Goal: Transaction & Acquisition: Purchase product/service

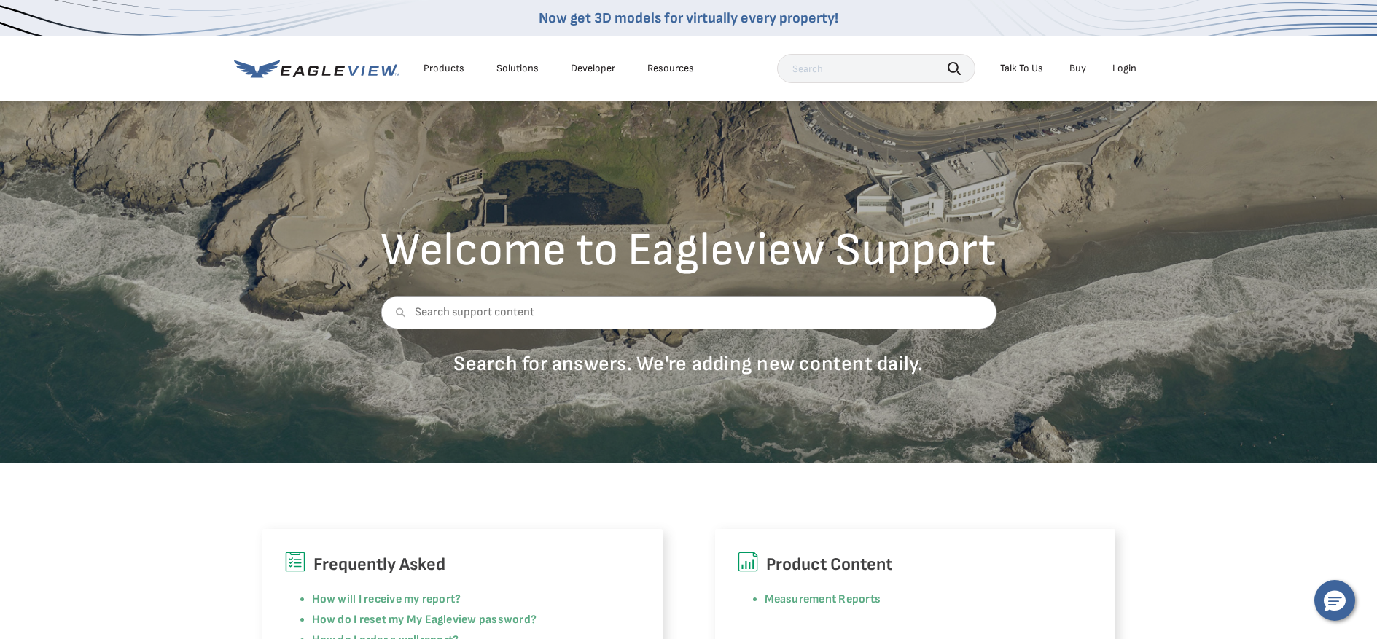
click at [1125, 74] on div "Login" at bounding box center [1124, 68] width 24 height 13
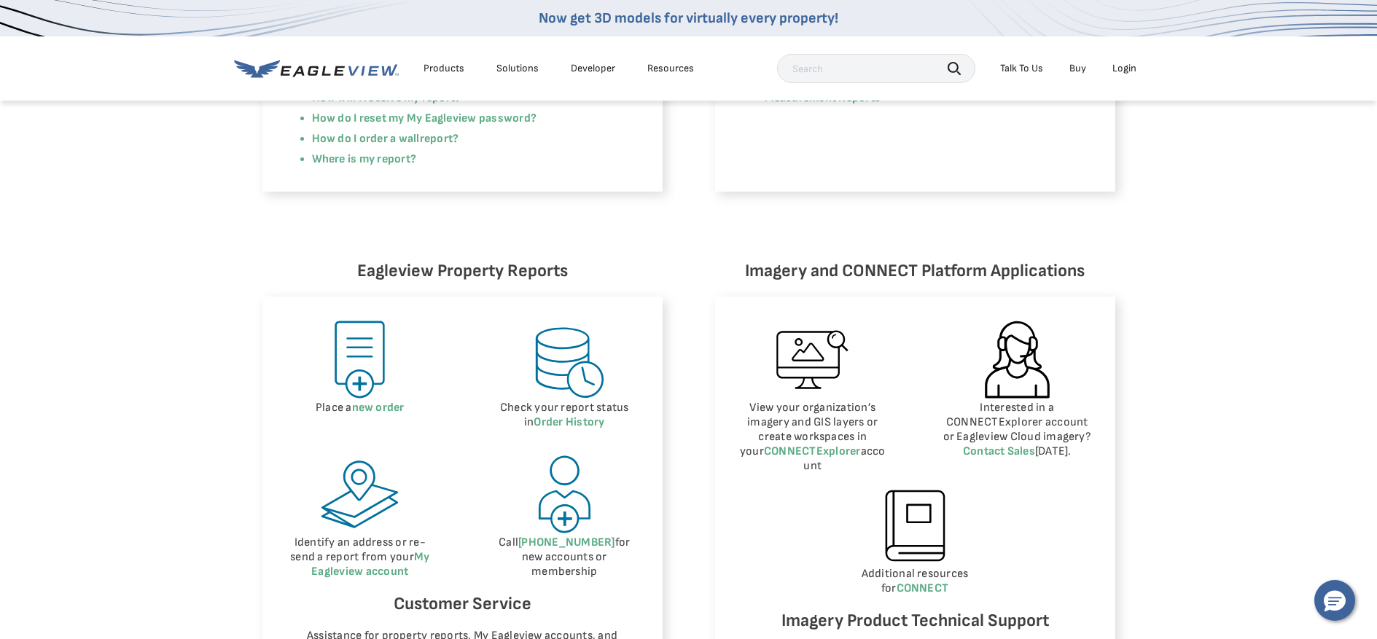
scroll to position [510, 0]
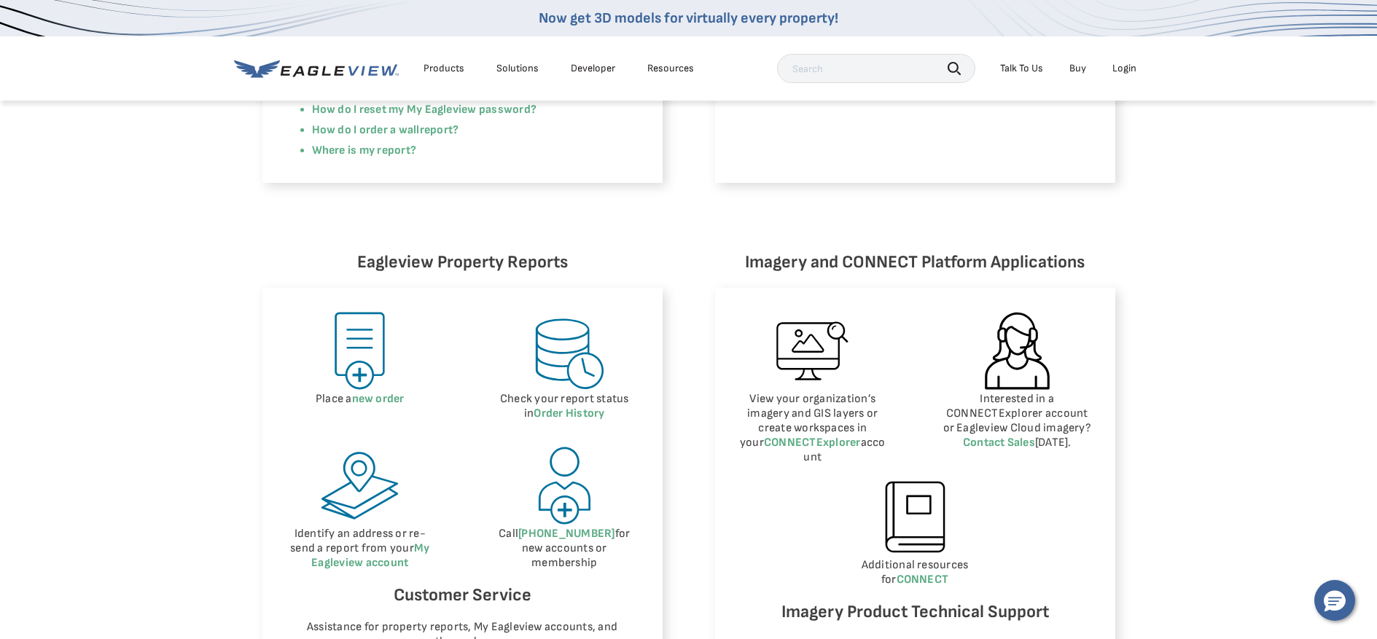
click at [372, 353] on img at bounding box center [359, 351] width 82 height 82
click at [381, 403] on link "new order" at bounding box center [378, 399] width 52 height 14
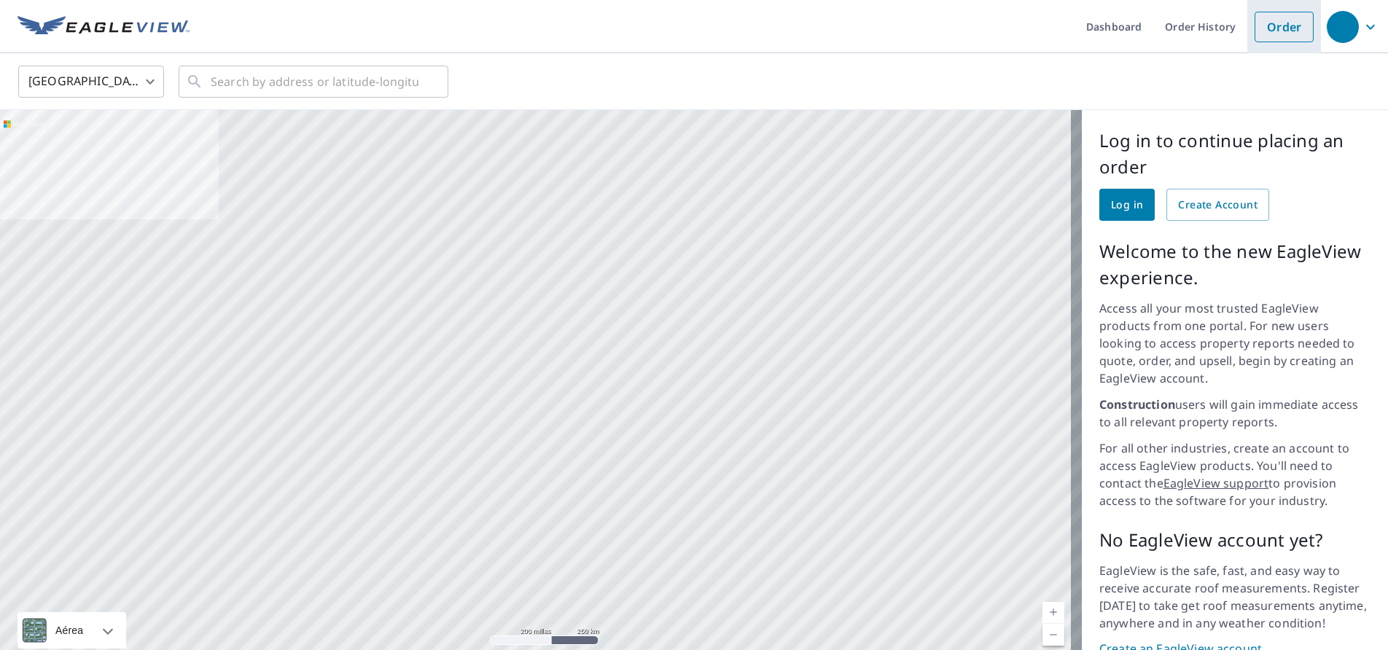
click at [1272, 21] on link "Order" at bounding box center [1283, 27] width 59 height 31
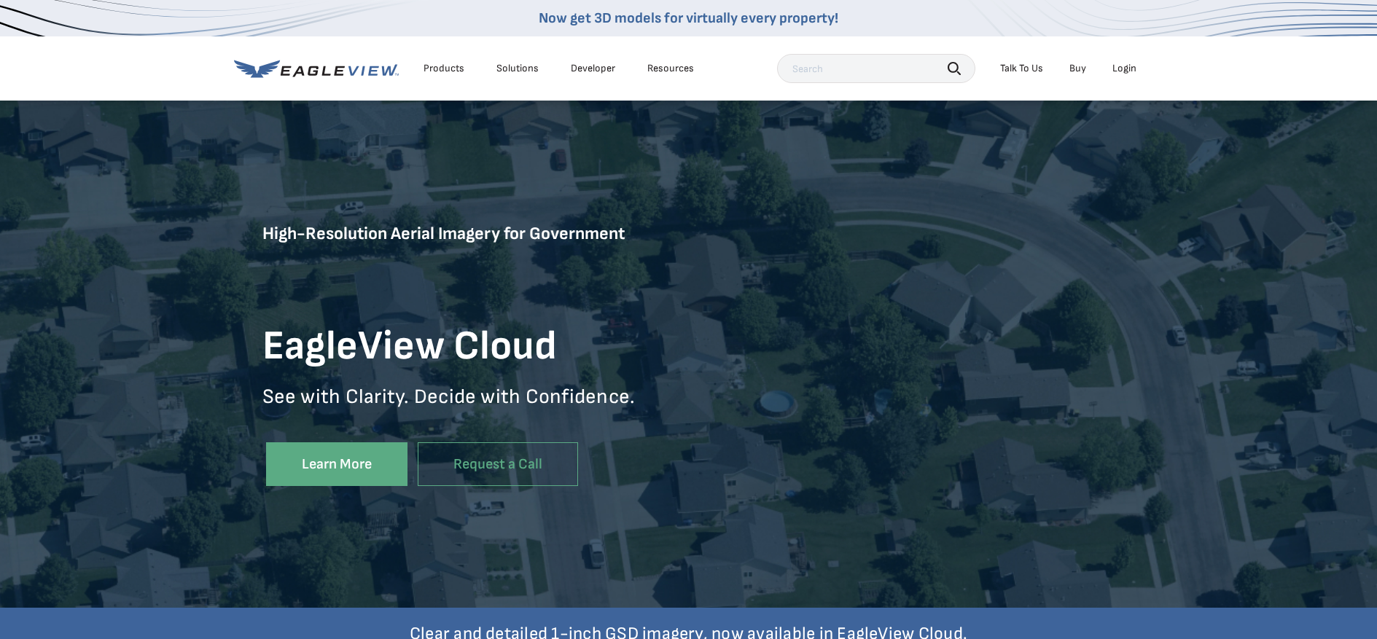
click at [899, 71] on input "text" at bounding box center [876, 68] width 198 height 29
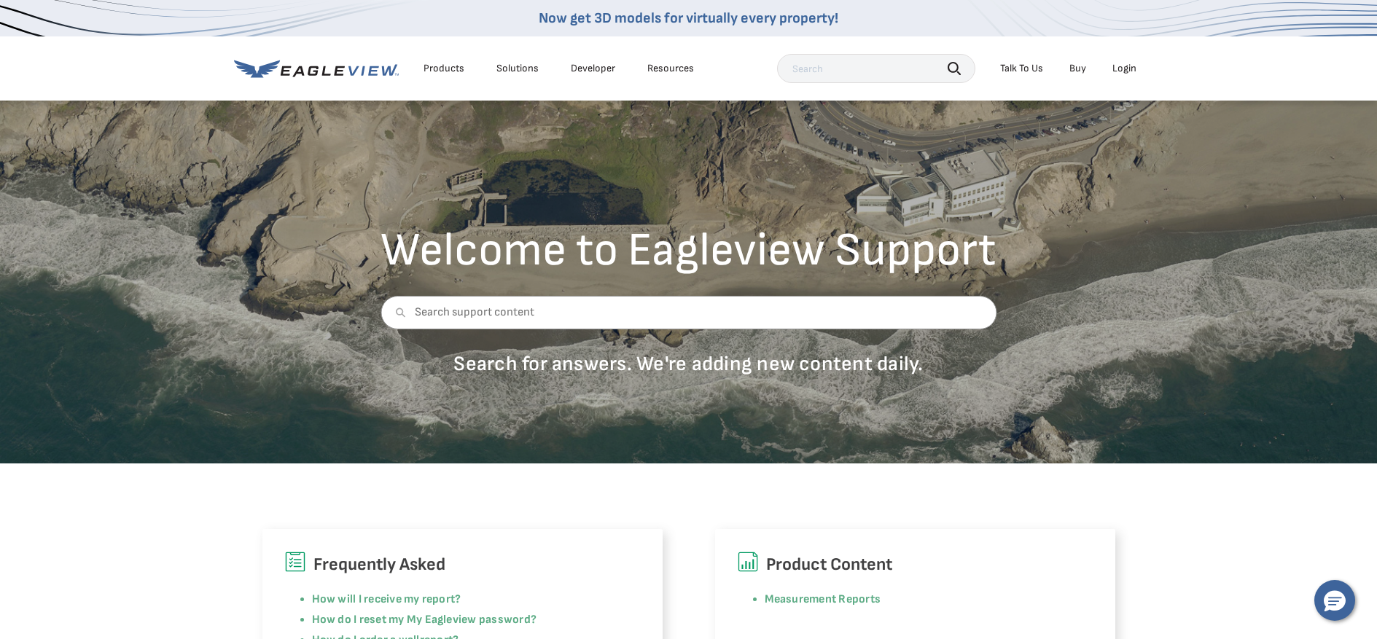
click at [1125, 71] on div "Login" at bounding box center [1124, 68] width 24 height 13
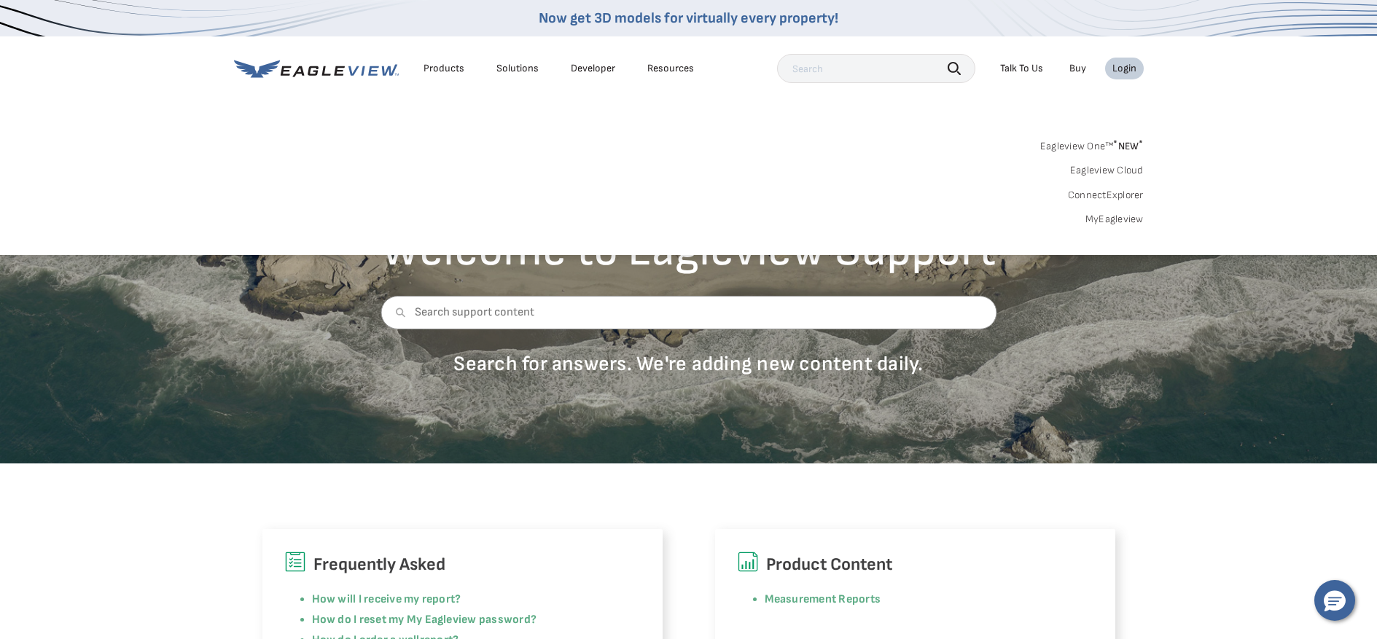
click at [840, 195] on div "Eagleview One™ * NEW * Eagleview Cloud ConnectExplorer MyEagleview" at bounding box center [688, 181] width 909 height 90
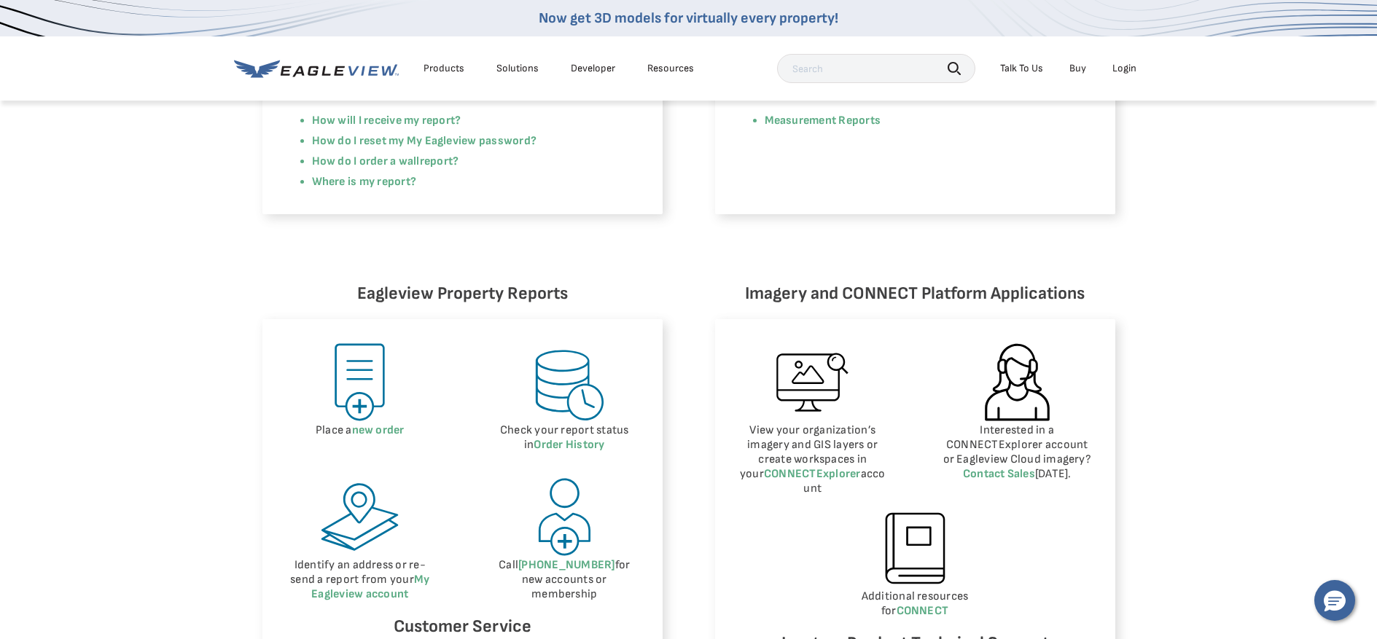
scroll to position [510, 0]
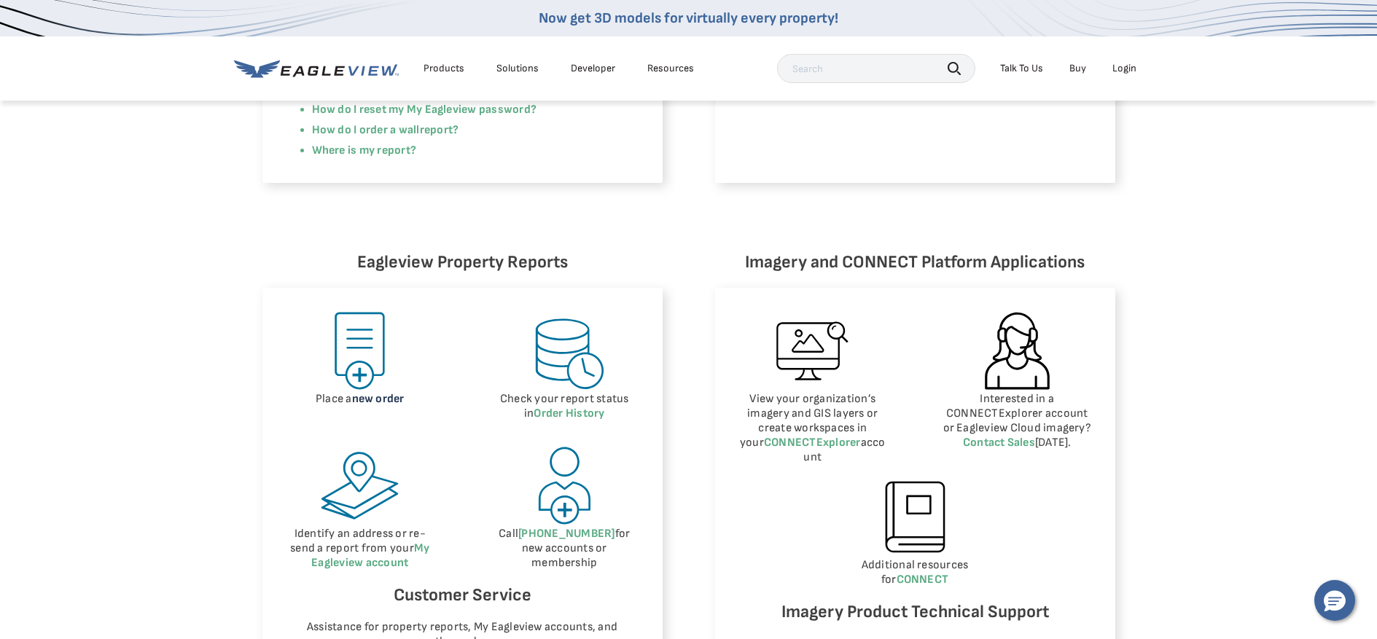
click at [384, 399] on link "new order" at bounding box center [378, 399] width 52 height 14
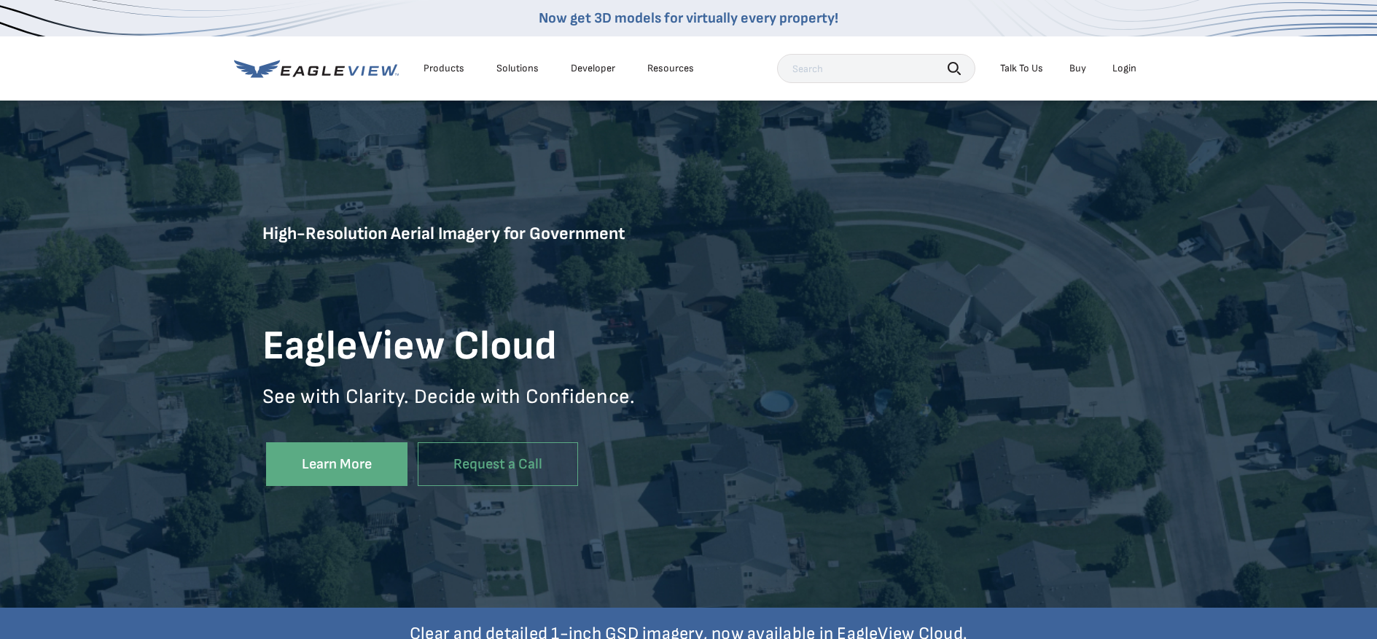
click at [1119, 65] on div "Login" at bounding box center [1124, 68] width 24 height 13
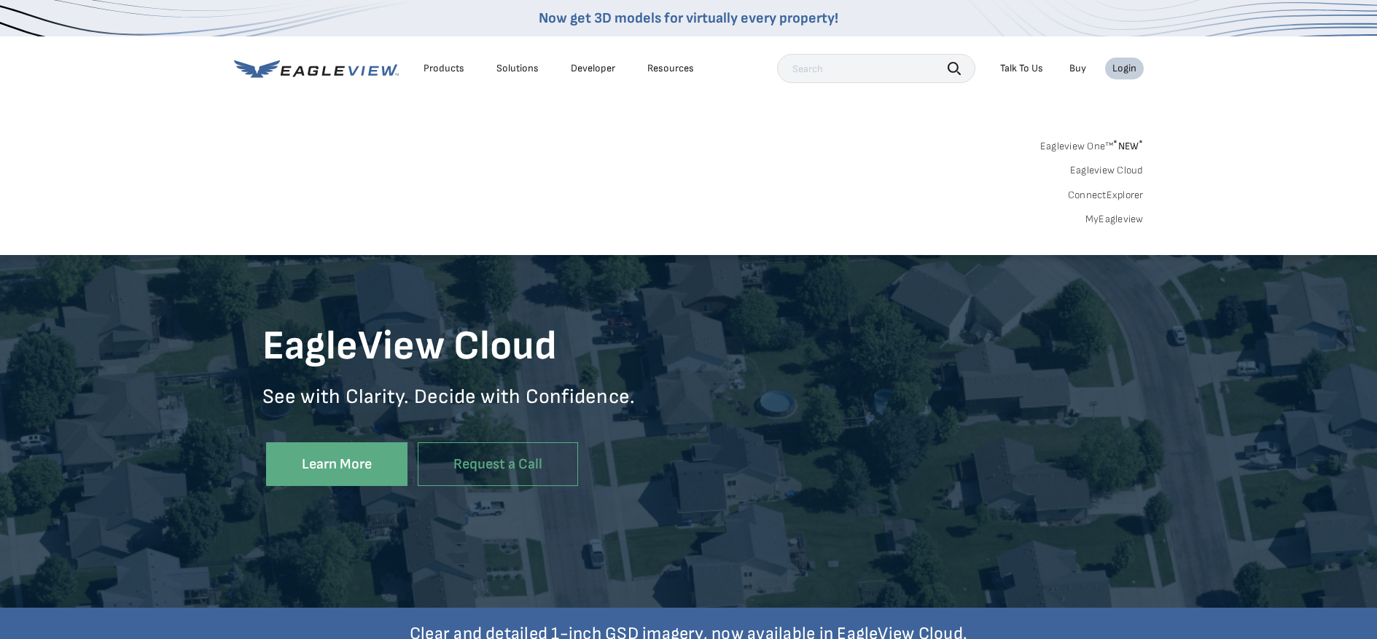
click at [1119, 65] on div "Login" at bounding box center [1124, 68] width 24 height 13
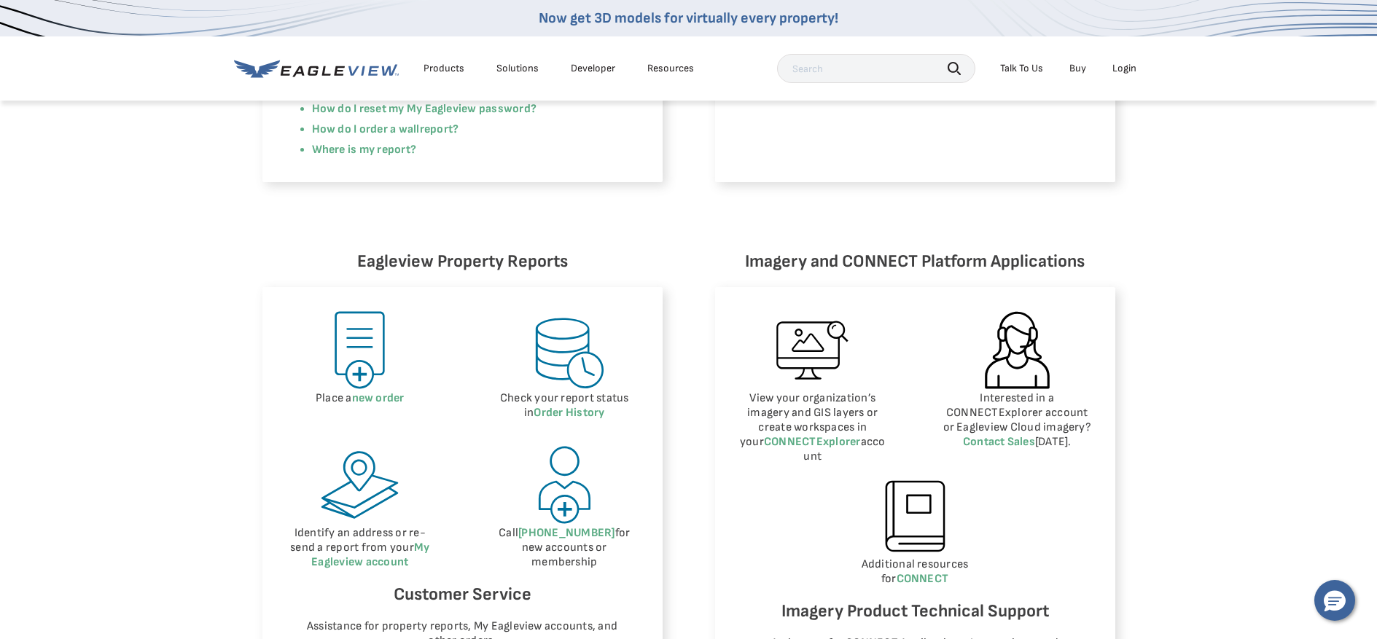
scroll to position [510, 0]
click at [356, 335] on img at bounding box center [359, 351] width 82 height 82
click at [358, 380] on img at bounding box center [359, 351] width 82 height 82
click at [392, 399] on link "new order" at bounding box center [378, 399] width 52 height 14
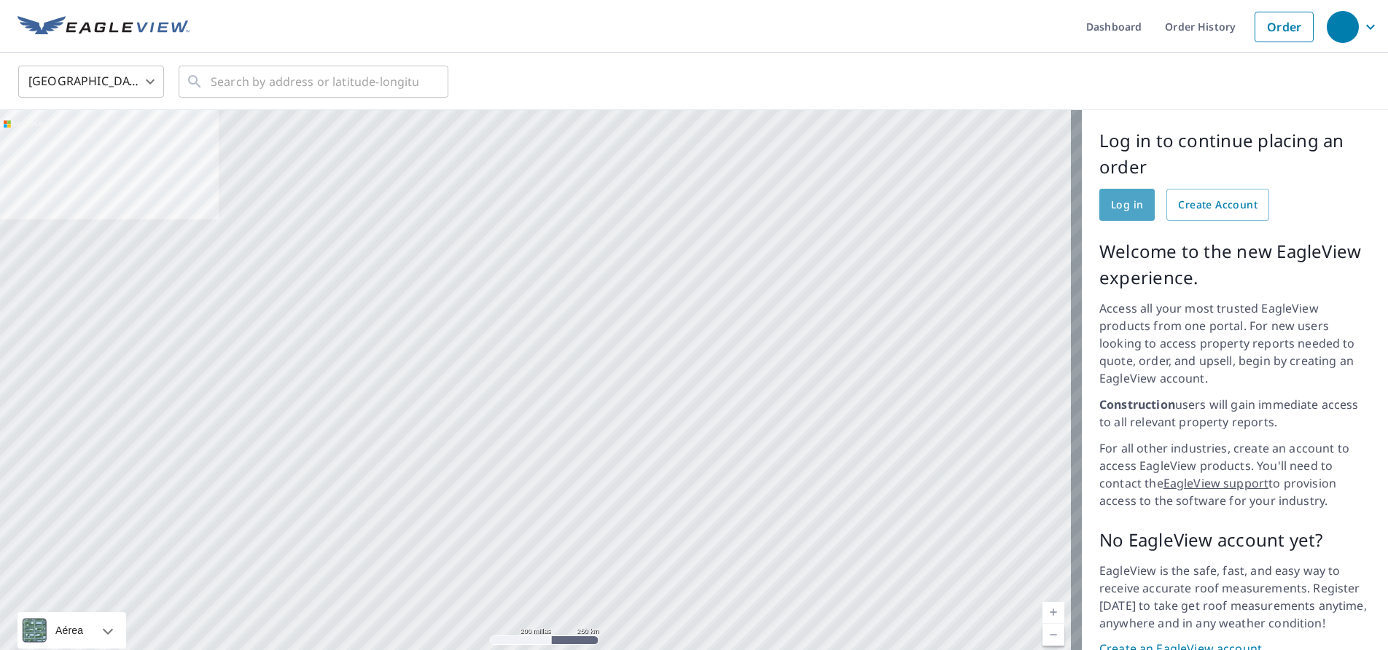
click at [1111, 204] on span "Log in" at bounding box center [1127, 205] width 32 height 18
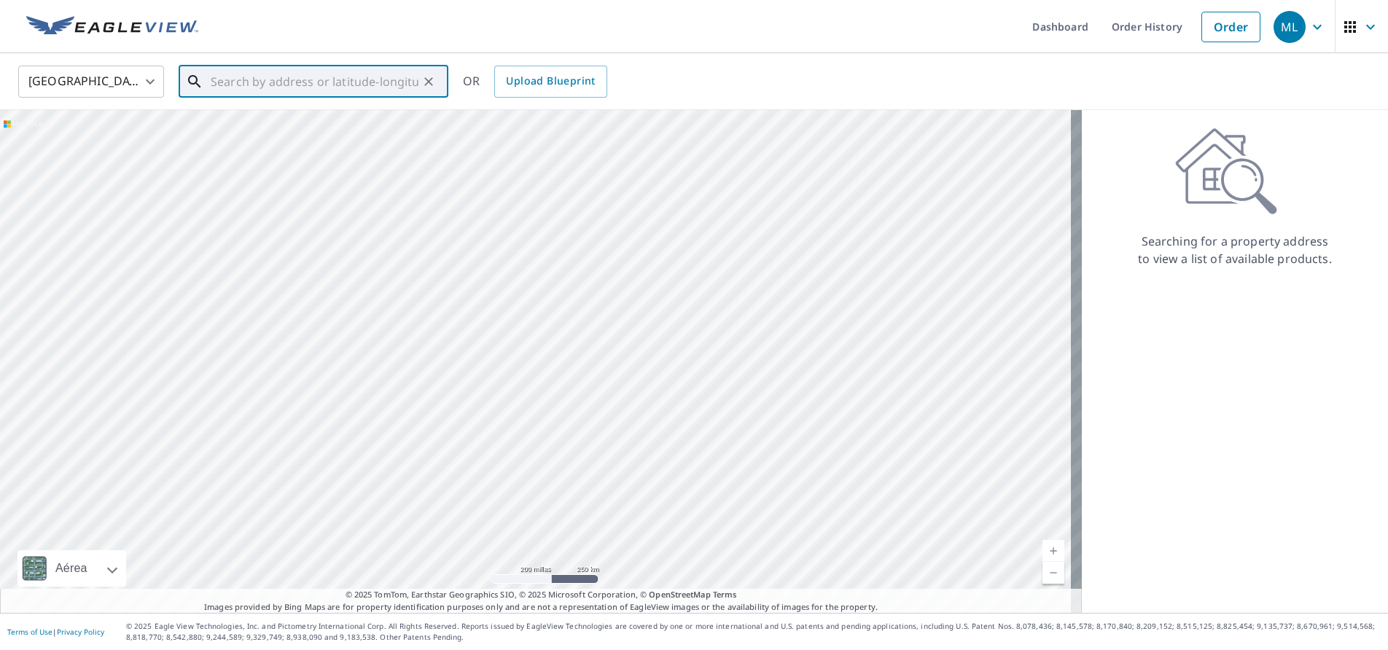
click at [266, 81] on input "text" at bounding box center [315, 81] width 208 height 41
click at [249, 128] on span "[STREET_ADDRESS]" at bounding box center [322, 123] width 229 height 17
type input "[STREET_ADDRESS][PERSON_NAME]"
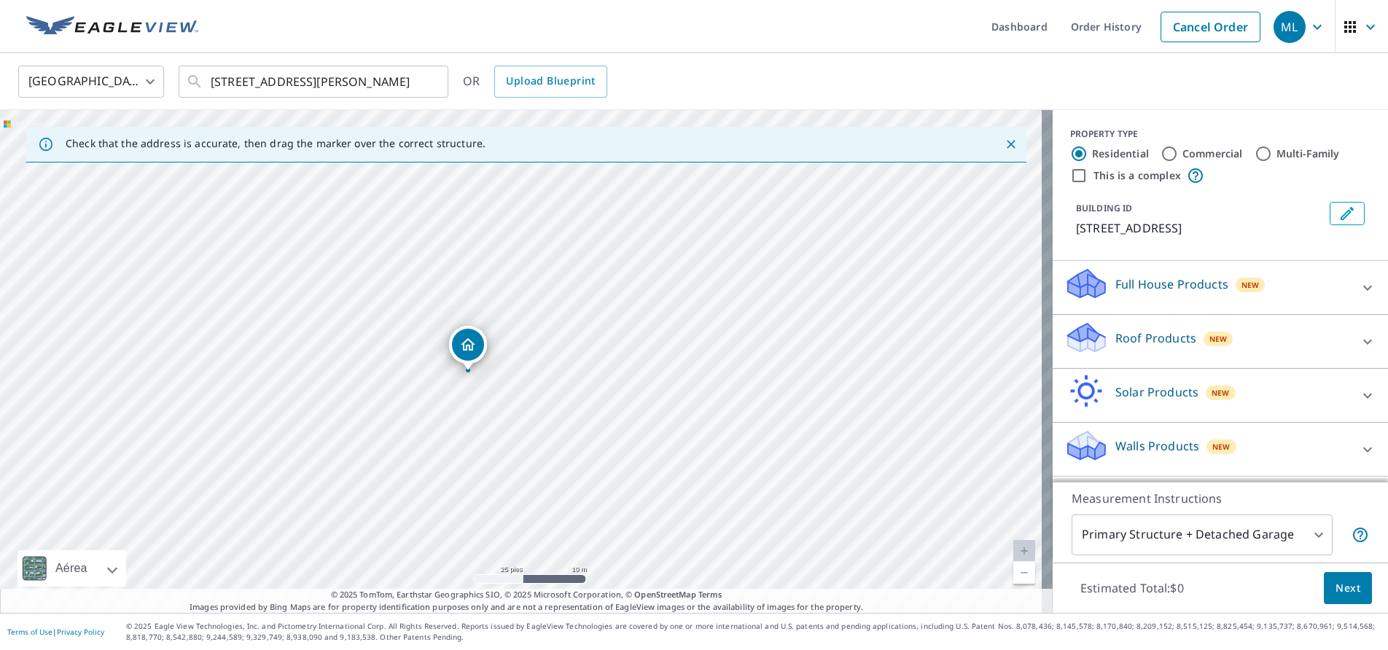
drag, startPoint x: 635, startPoint y: 458, endPoint x: 579, endPoint y: 301, distance: 166.2
click at [579, 301] on div "[STREET_ADDRESS][PERSON_NAME]" at bounding box center [526, 361] width 1052 height 503
click at [1358, 342] on icon at bounding box center [1366, 341] width 17 height 17
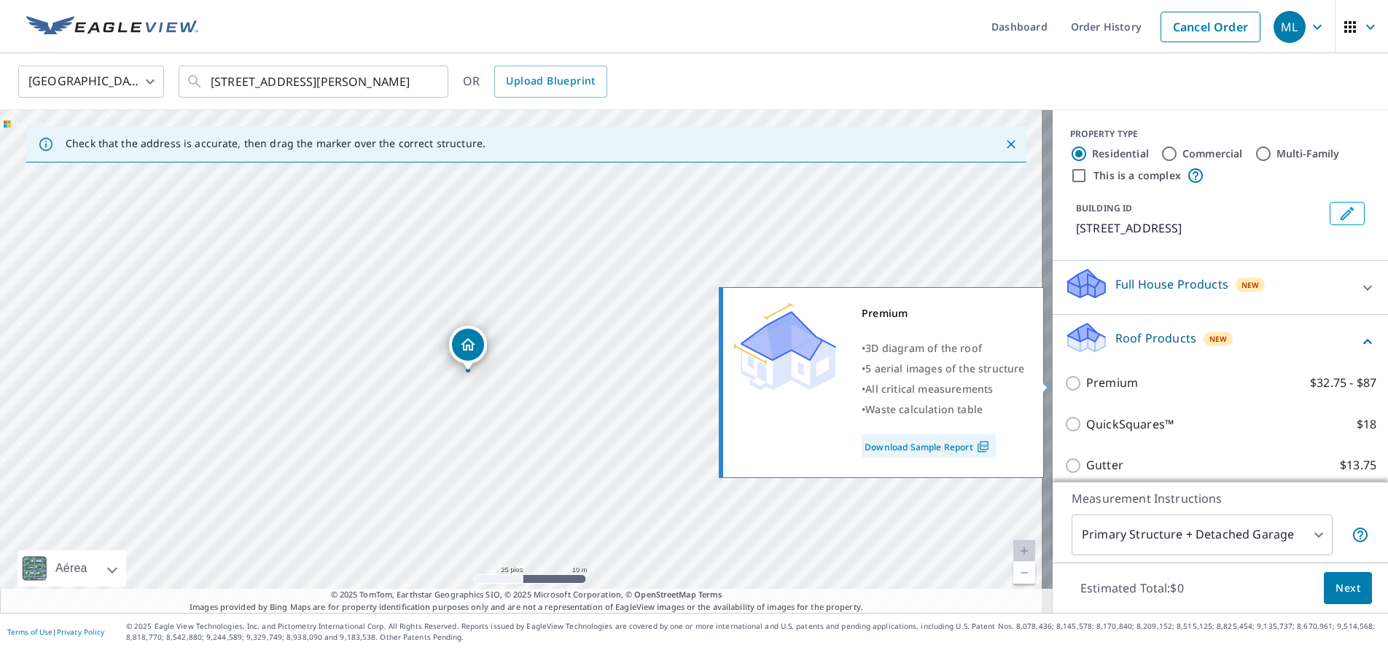
click at [1064, 380] on input "Premium $32.75 - $87" at bounding box center [1075, 383] width 22 height 17
checkbox input "true"
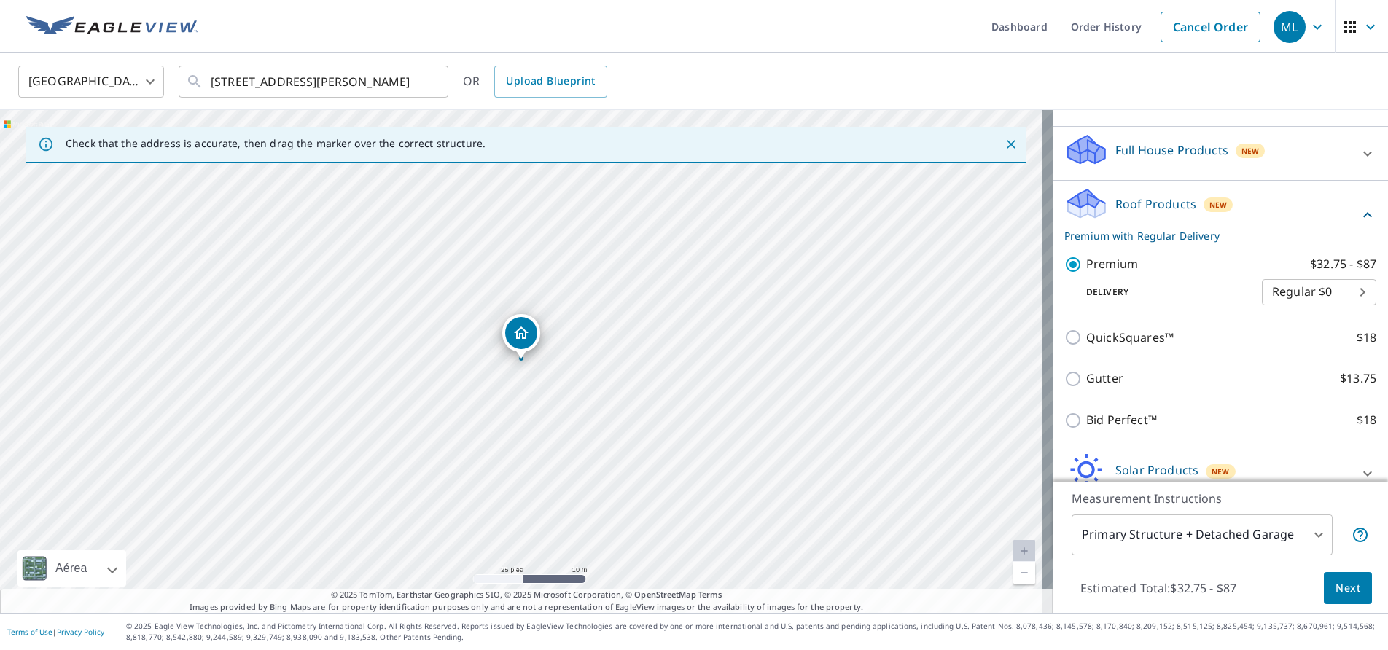
scroll to position [146, 0]
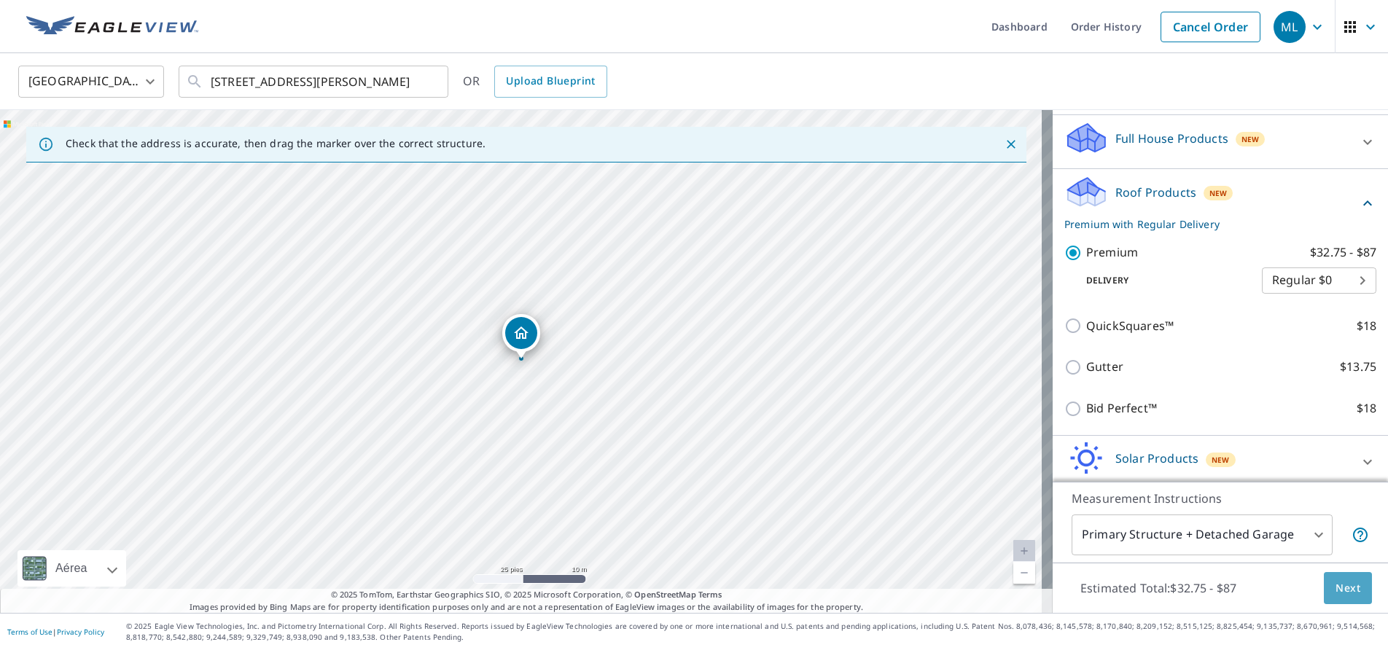
click at [1337, 587] on span "Next" at bounding box center [1347, 588] width 25 height 18
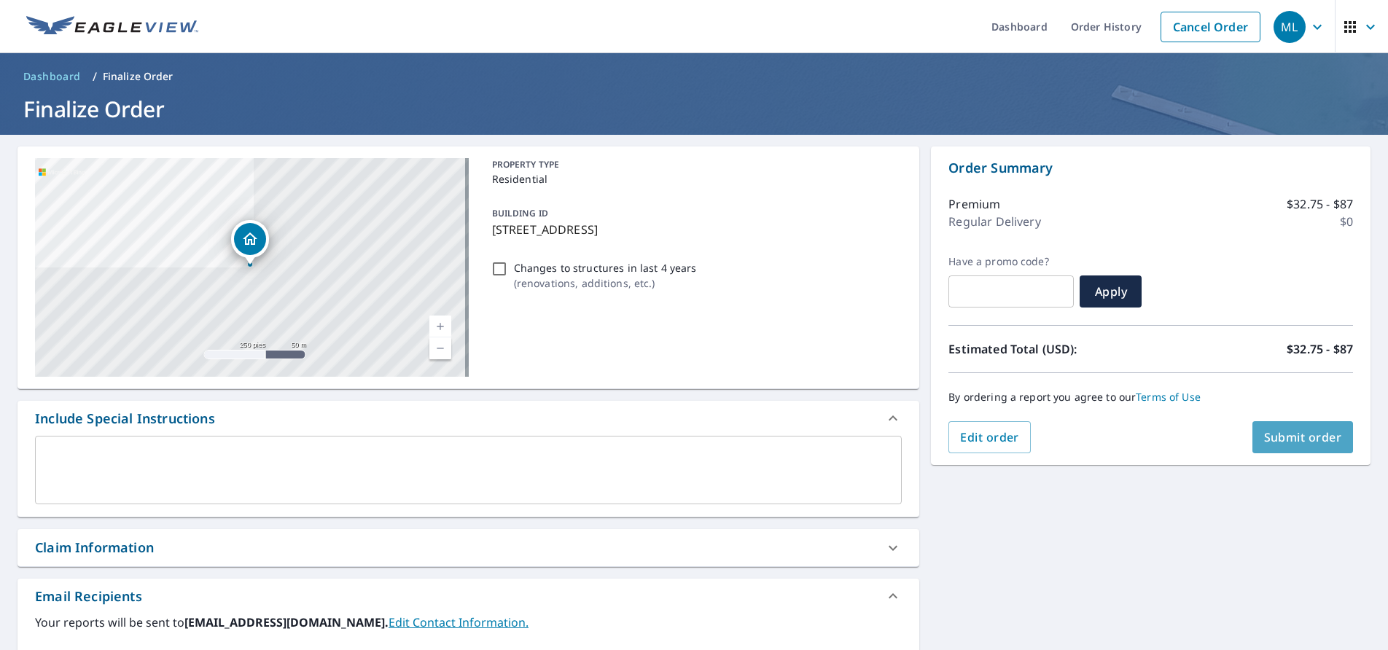
click at [1302, 434] on span "Submit order" at bounding box center [1303, 437] width 78 height 16
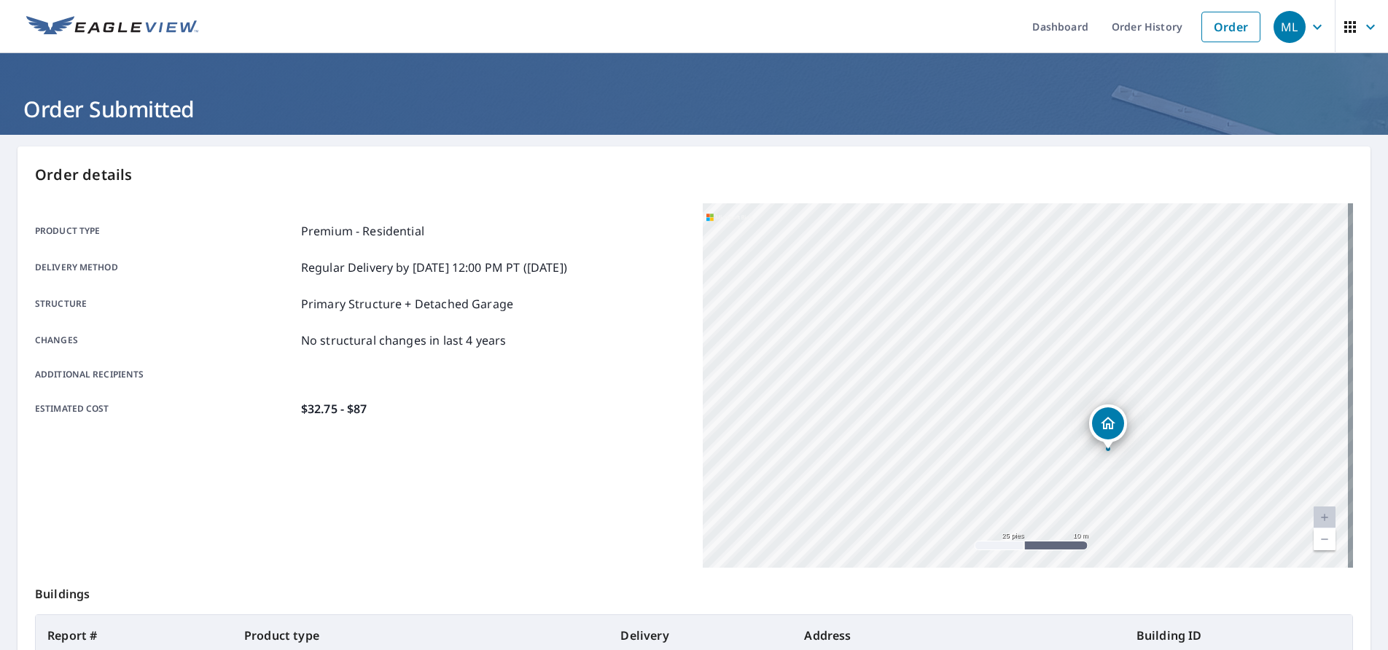
drag, startPoint x: 815, startPoint y: 406, endPoint x: 985, endPoint y: 523, distance: 205.8
click at [985, 523] on div "4346 S Dogan Dr Martinsville, IN 46151" at bounding box center [1028, 385] width 650 height 364
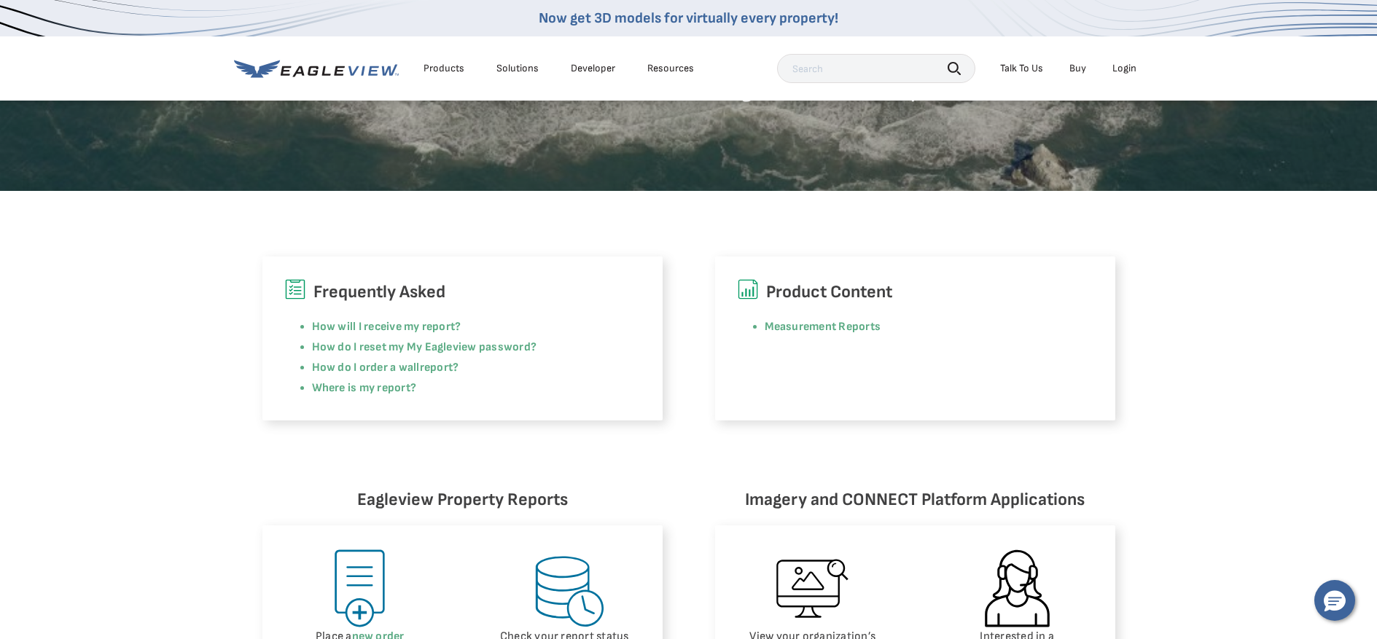
scroll to position [364, 0]
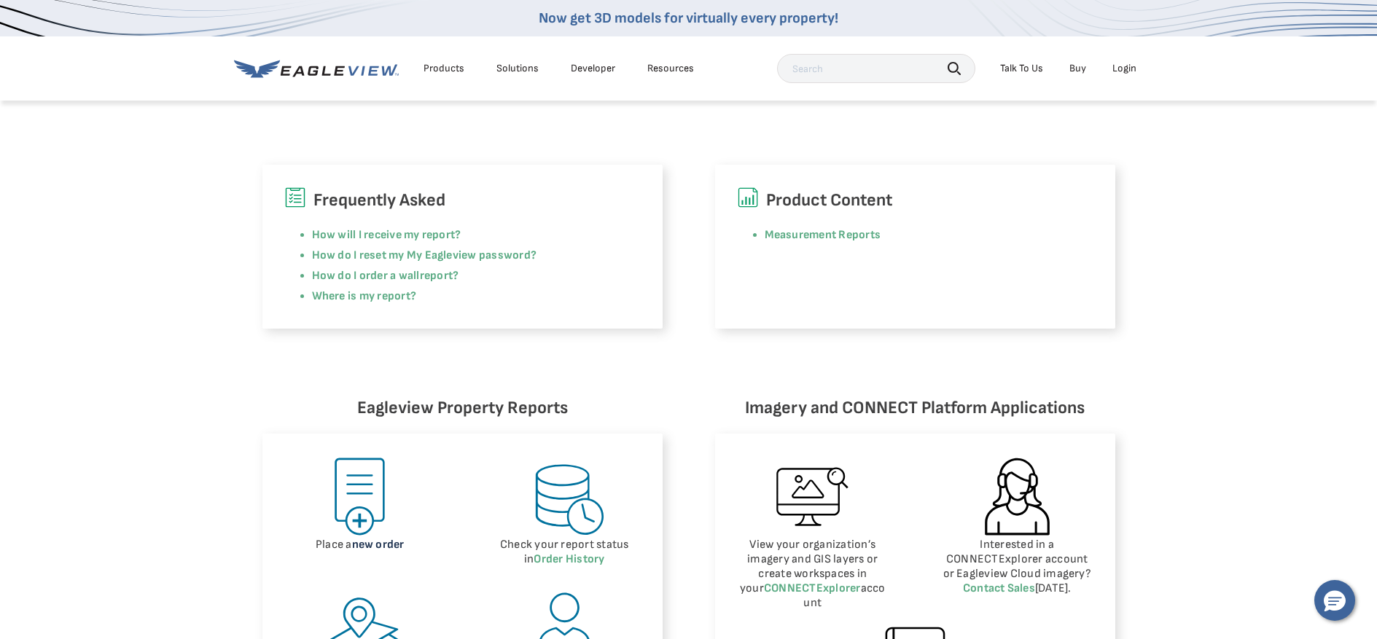
click at [384, 549] on link "new order" at bounding box center [378, 545] width 52 height 14
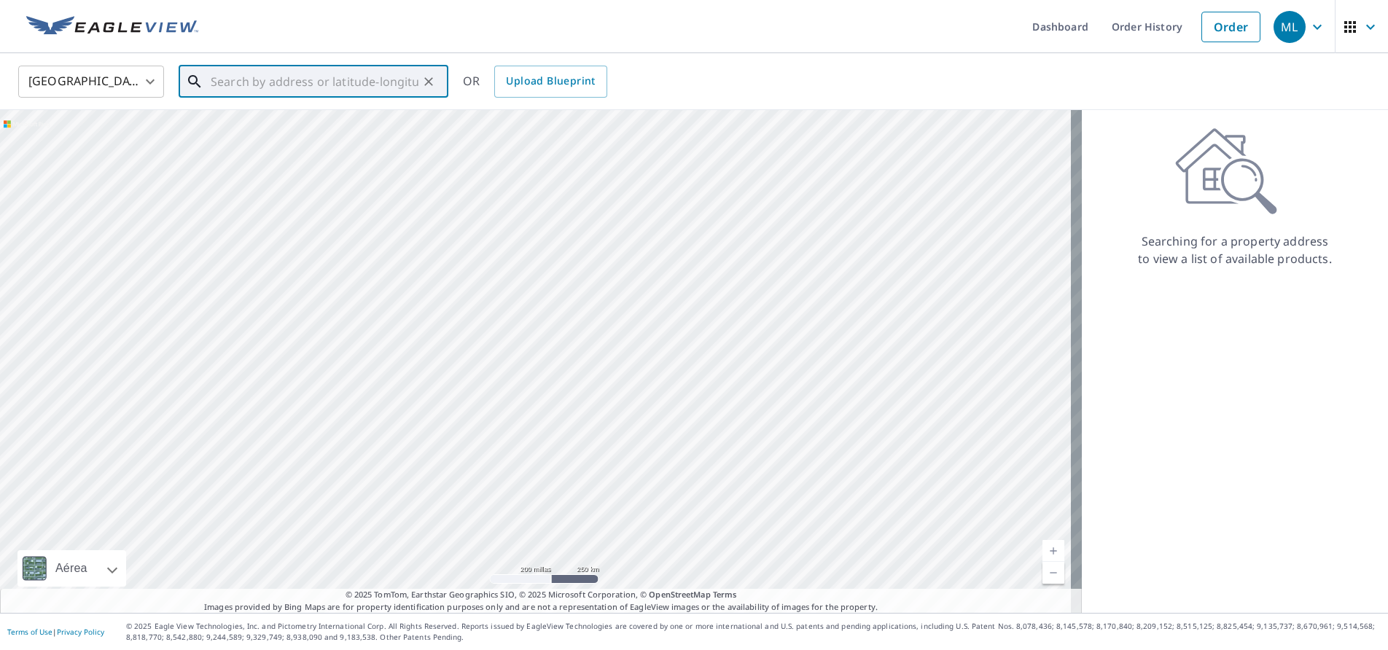
click at [332, 82] on input "text" at bounding box center [315, 81] width 208 height 41
click at [282, 130] on span "[STREET_ADDRESS][PERSON_NAME]" at bounding box center [322, 123] width 229 height 17
type input "[STREET_ADDRESS][PERSON_NAME]"
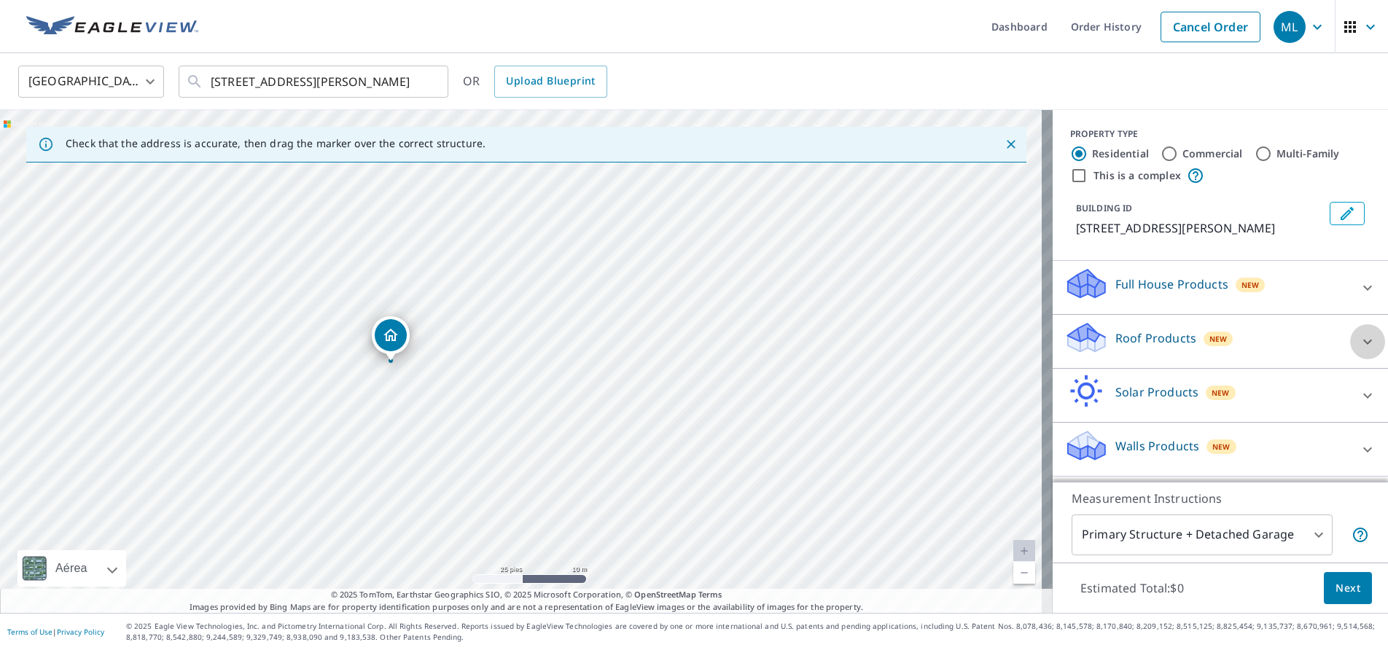
click at [1358, 340] on icon at bounding box center [1366, 341] width 17 height 17
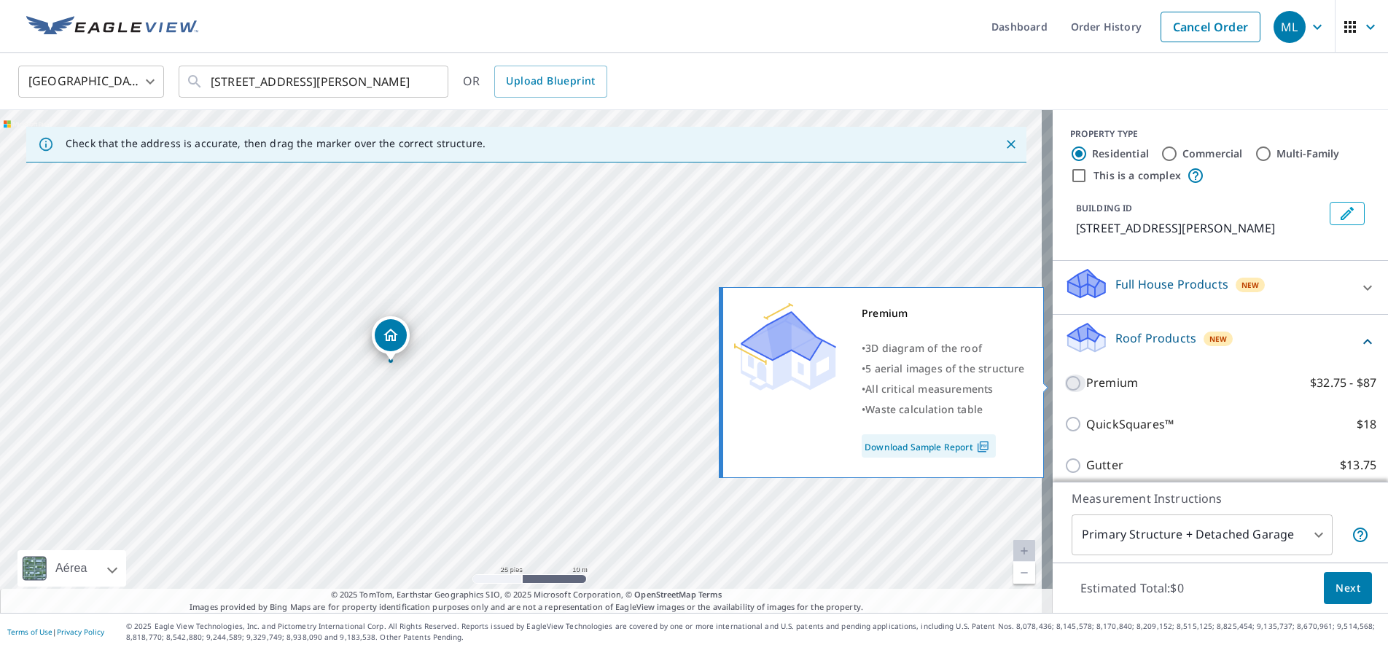
click at [1064, 381] on input "Premium $32.75 - $87" at bounding box center [1075, 383] width 22 height 17
checkbox input "true"
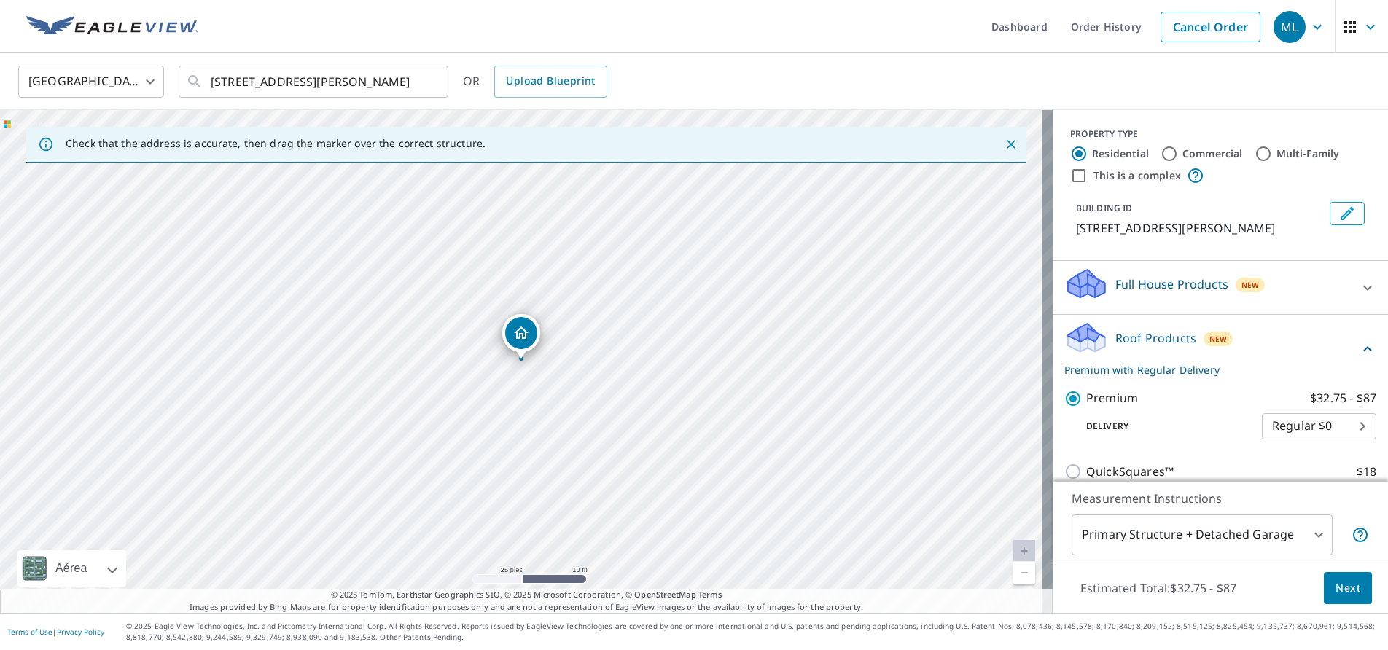
click at [1337, 595] on span "Next" at bounding box center [1347, 588] width 25 height 18
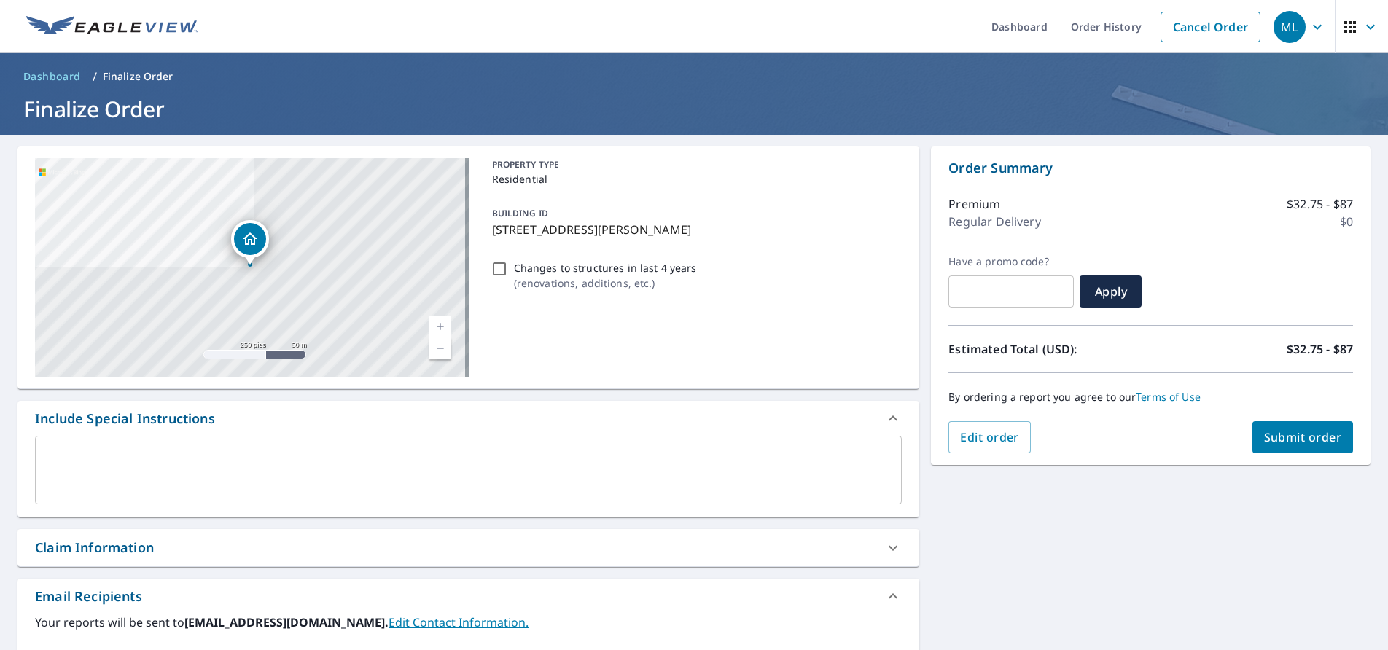
click at [1285, 432] on span "Submit order" at bounding box center [1303, 437] width 78 height 16
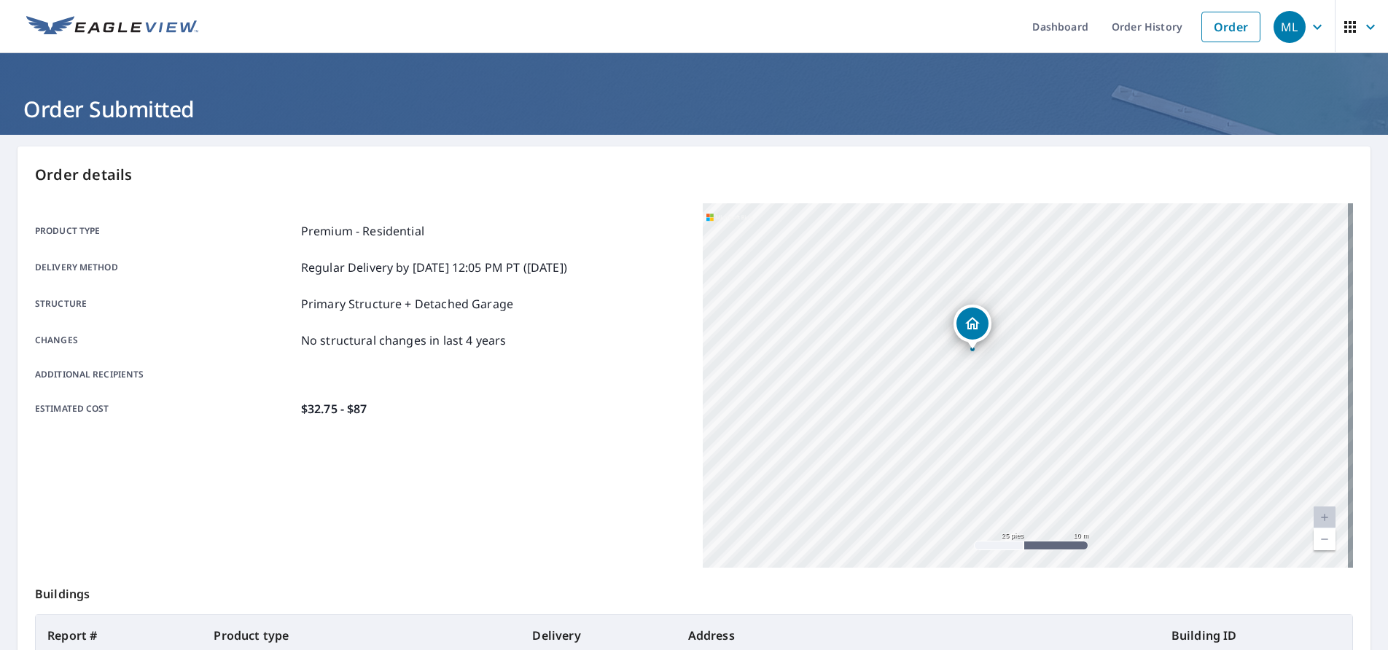
drag, startPoint x: 1276, startPoint y: 303, endPoint x: 625, endPoint y: 375, distance: 655.5
click at [625, 375] on div "Product type Premium - Residential Delivery method Regular Delivery by [DATE] 1…" at bounding box center [694, 385] width 1318 height 364
click at [721, 359] on div "[STREET_ADDRESS][PERSON_NAME]" at bounding box center [1028, 385] width 650 height 364
click at [1011, 340] on div "[STREET_ADDRESS][PERSON_NAME]" at bounding box center [1028, 385] width 650 height 364
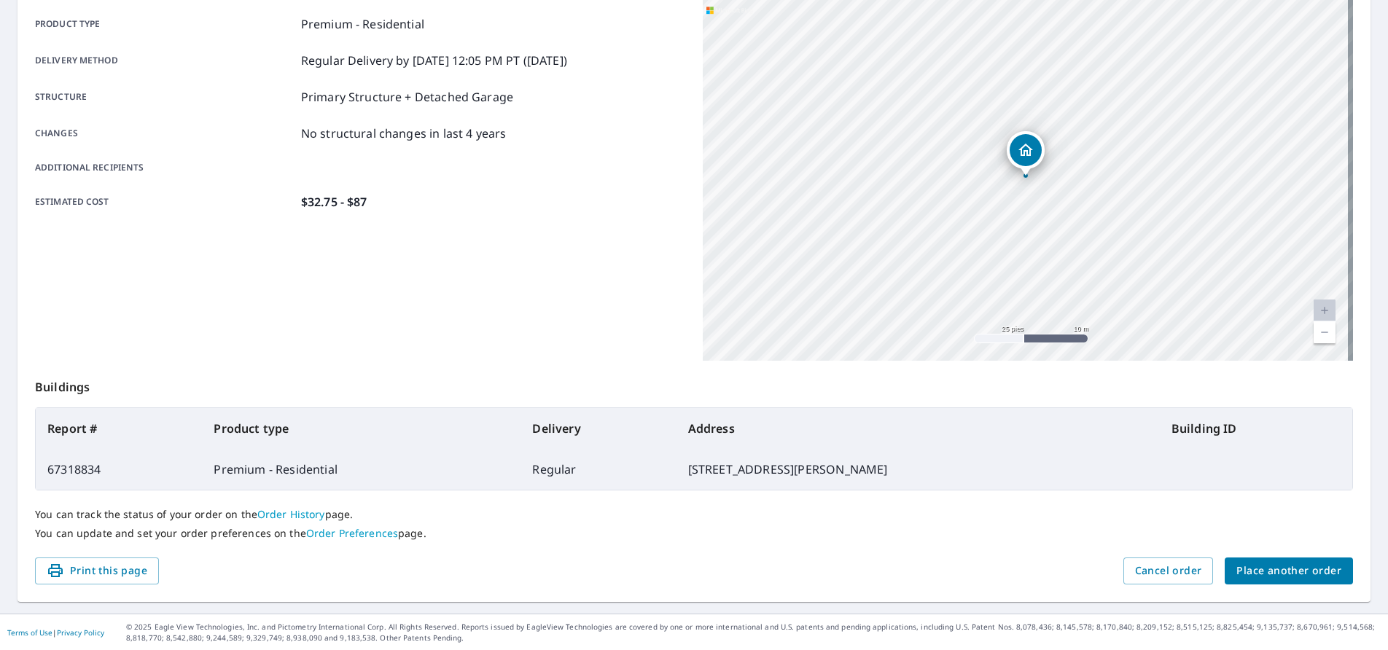
scroll to position [208, 0]
click at [1299, 573] on span "Place another order" at bounding box center [1288, 570] width 105 height 18
